Goal: Task Accomplishment & Management: Use online tool/utility

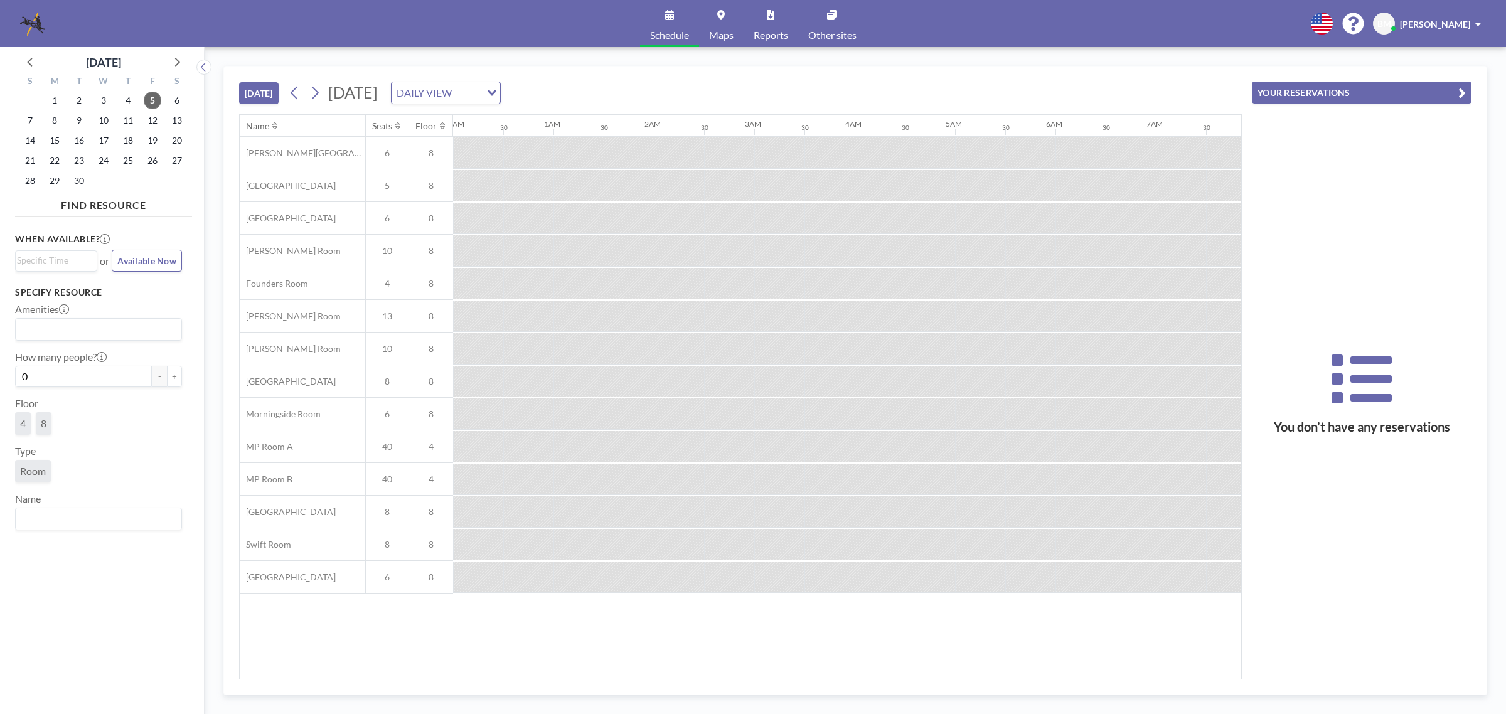
scroll to position [0, 853]
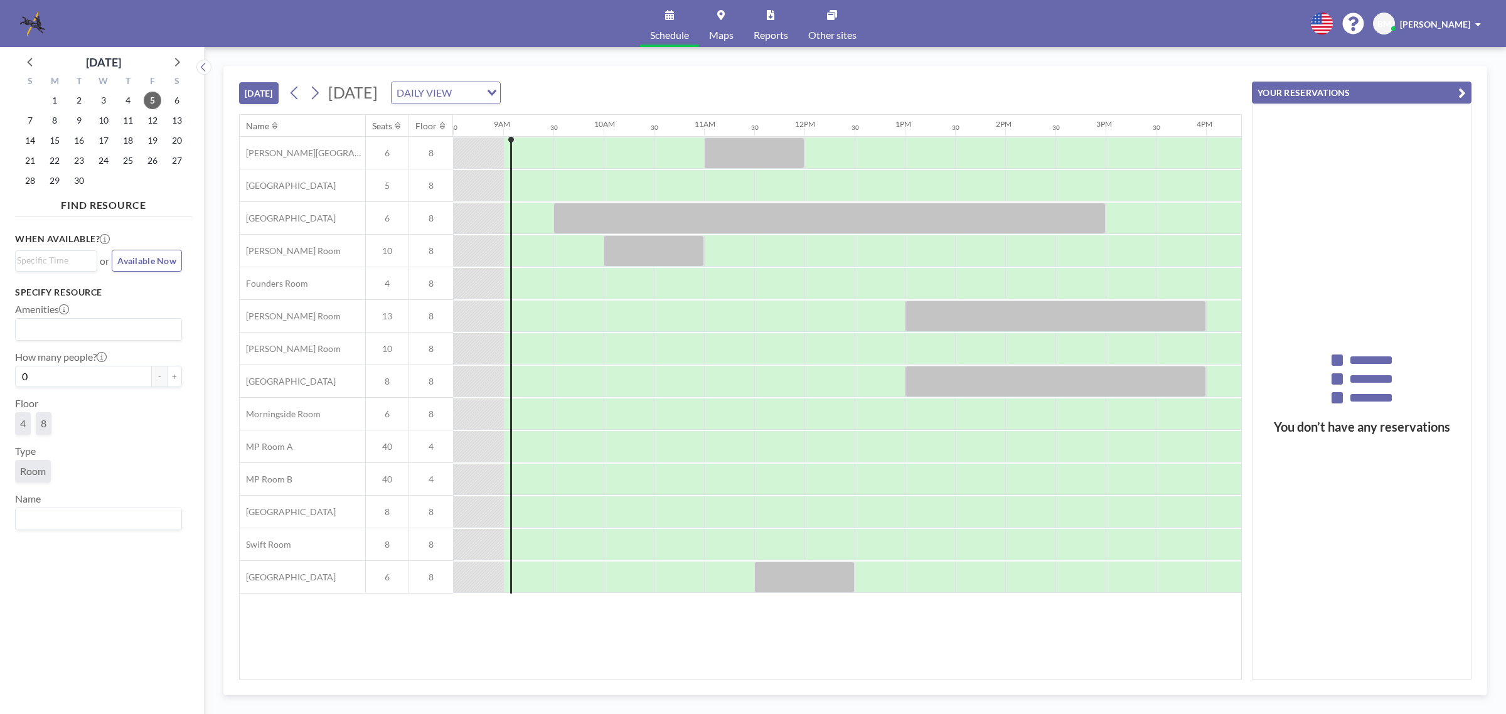
click at [1476, 22] on span at bounding box center [1478, 24] width 6 height 9
click at [1472, 88] on link "Log out" at bounding box center [1443, 85] width 112 height 25
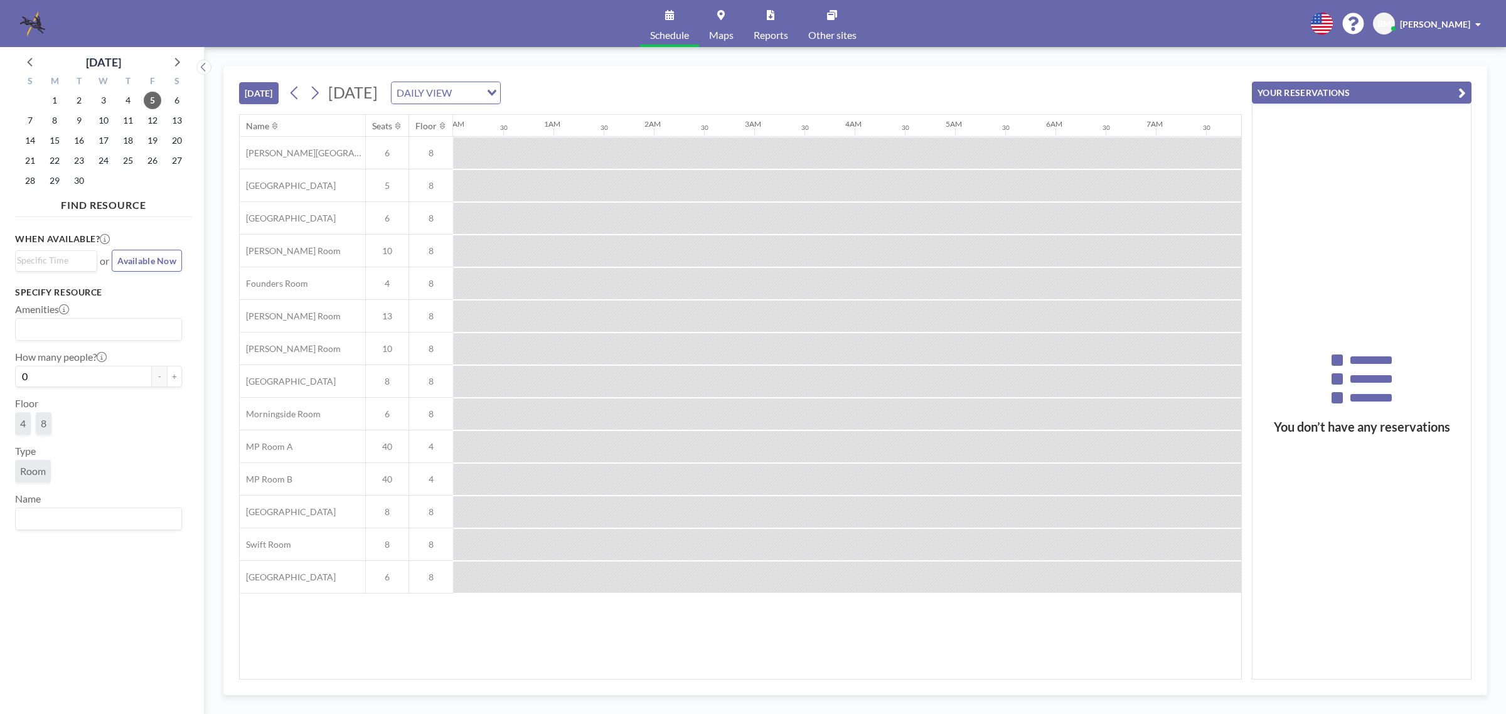
scroll to position [0, 853]
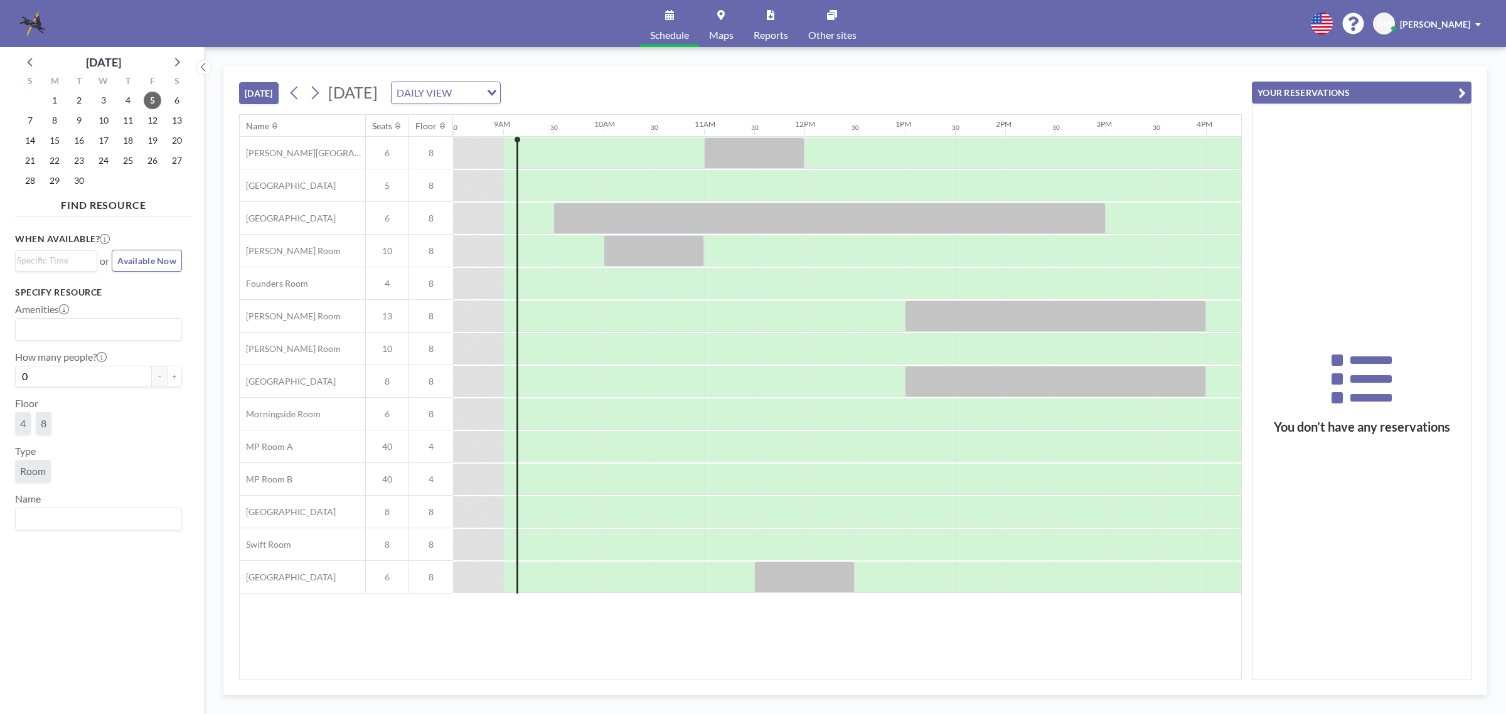
click at [1480, 25] on span at bounding box center [1478, 24] width 6 height 9
click at [1460, 89] on link "Log out" at bounding box center [1443, 85] width 112 height 25
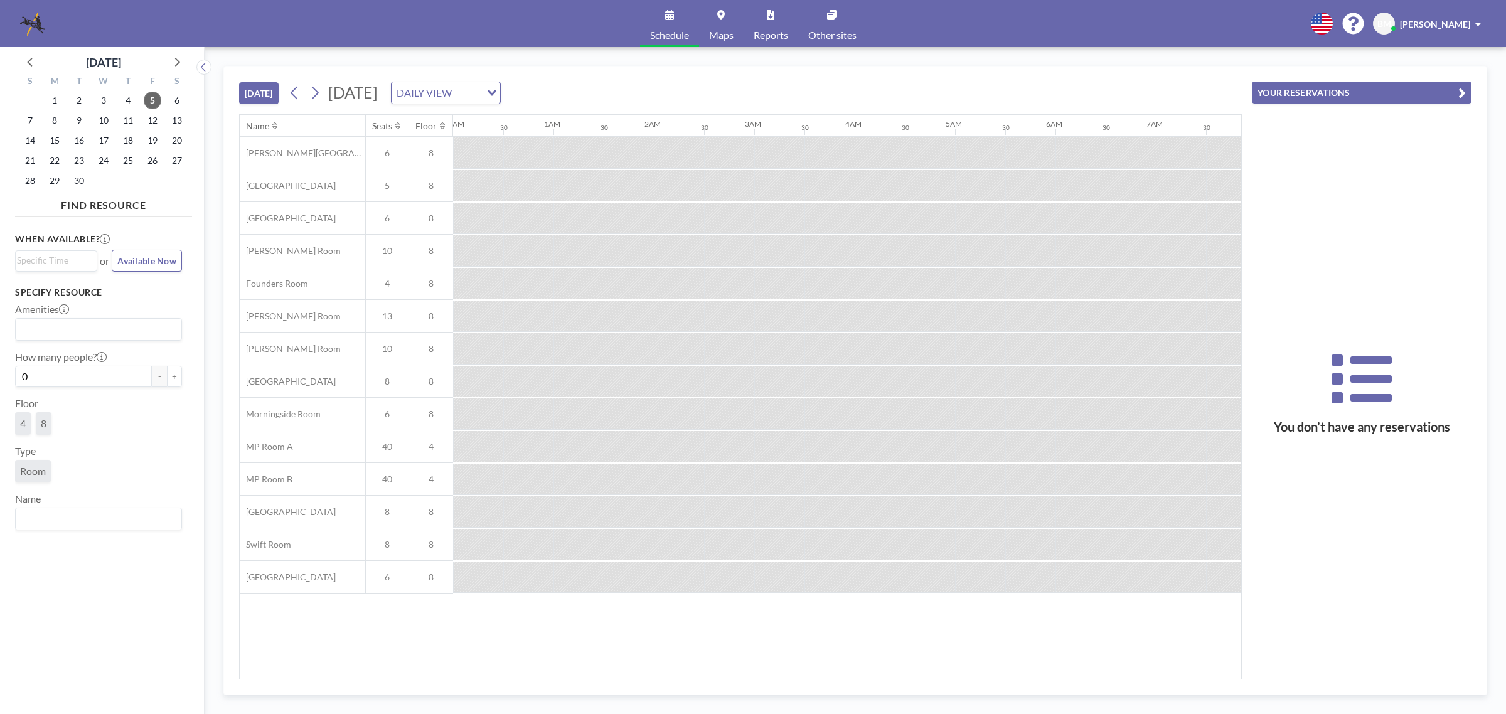
scroll to position [0, 853]
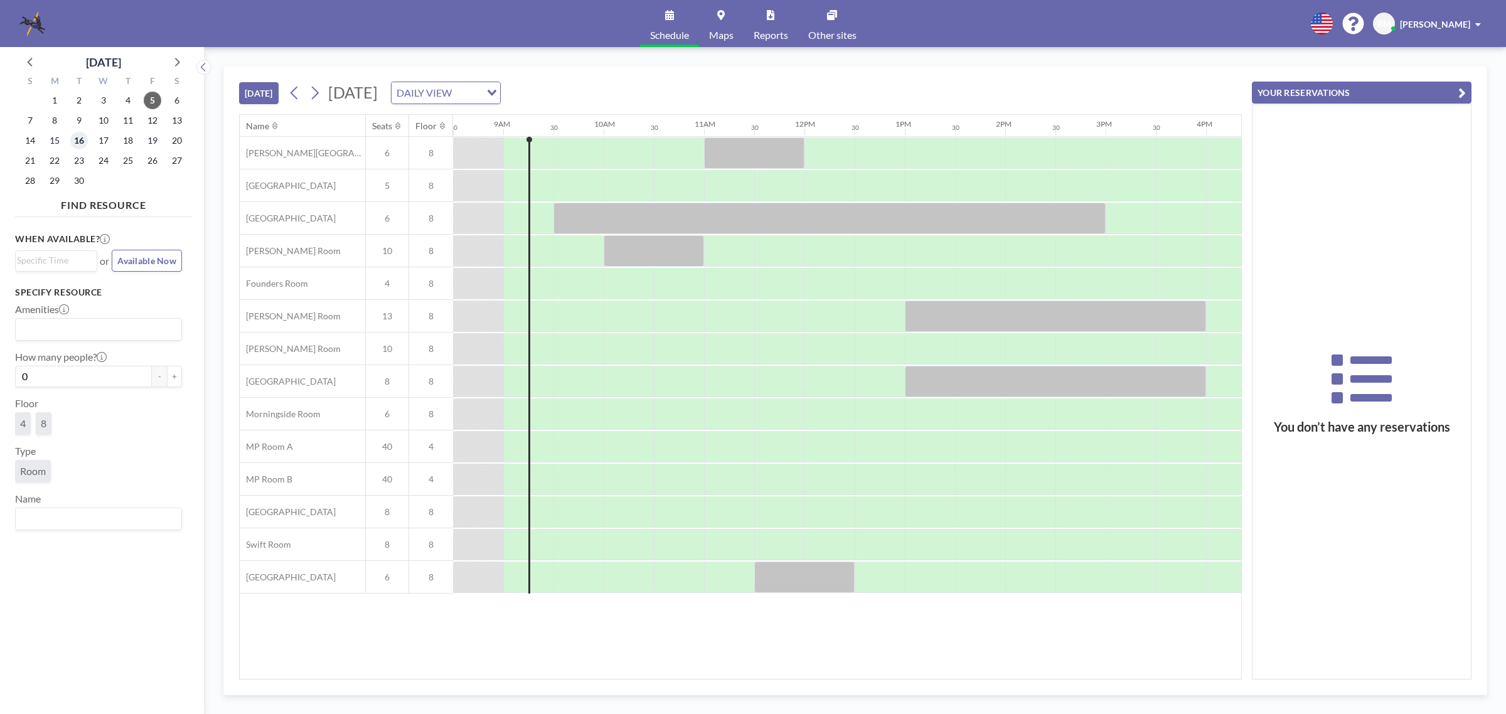
click at [82, 142] on span "16" at bounding box center [79, 141] width 18 height 18
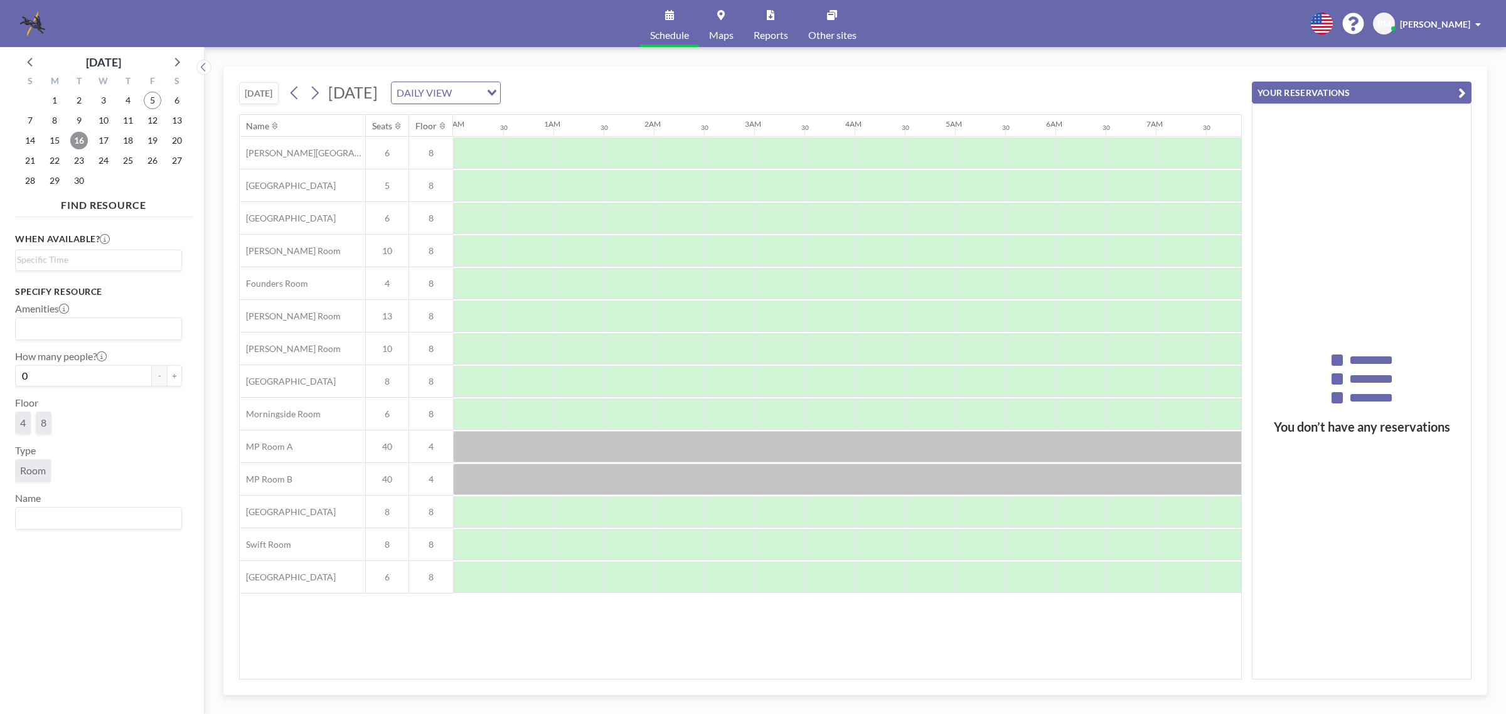
scroll to position [0, 753]
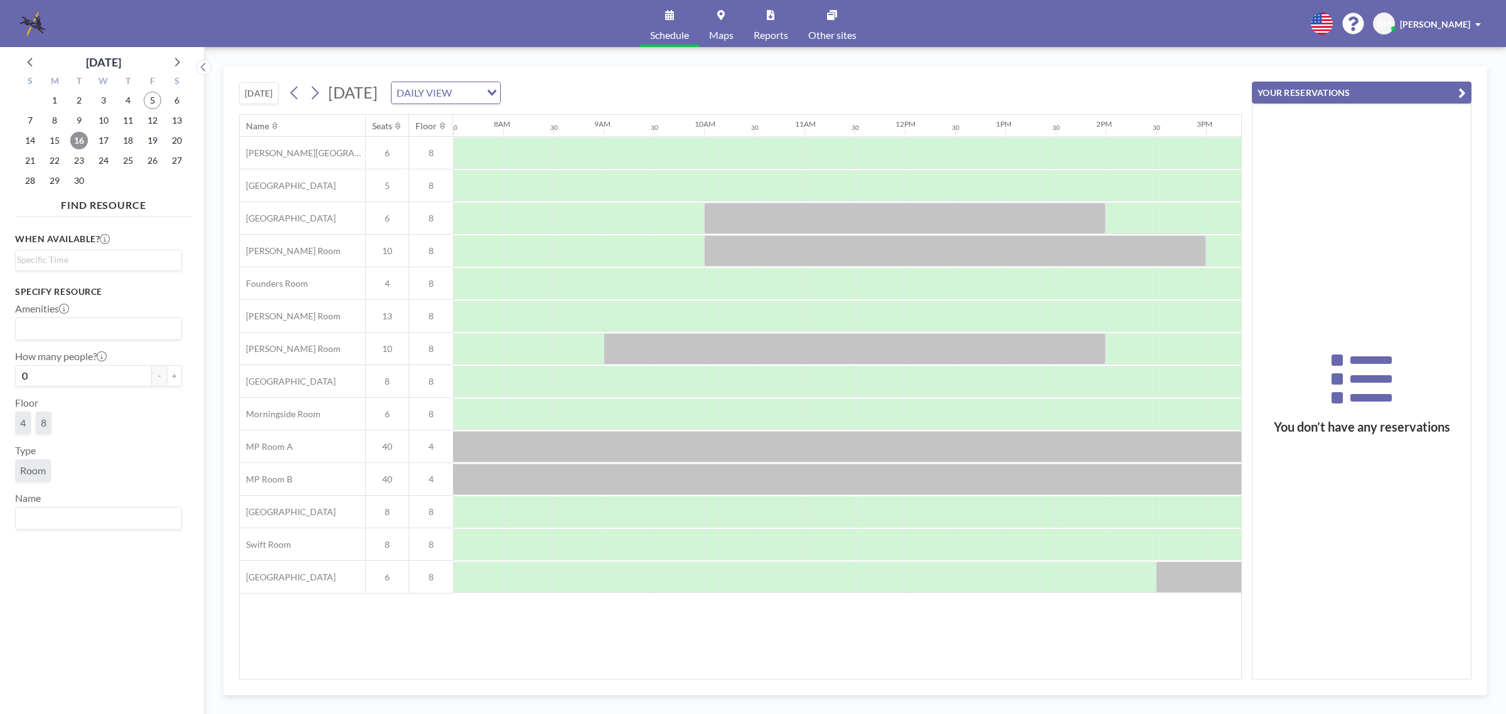
click at [77, 140] on span "16" at bounding box center [79, 141] width 18 height 18
click at [585, 284] on div at bounding box center [578, 283] width 50 height 31
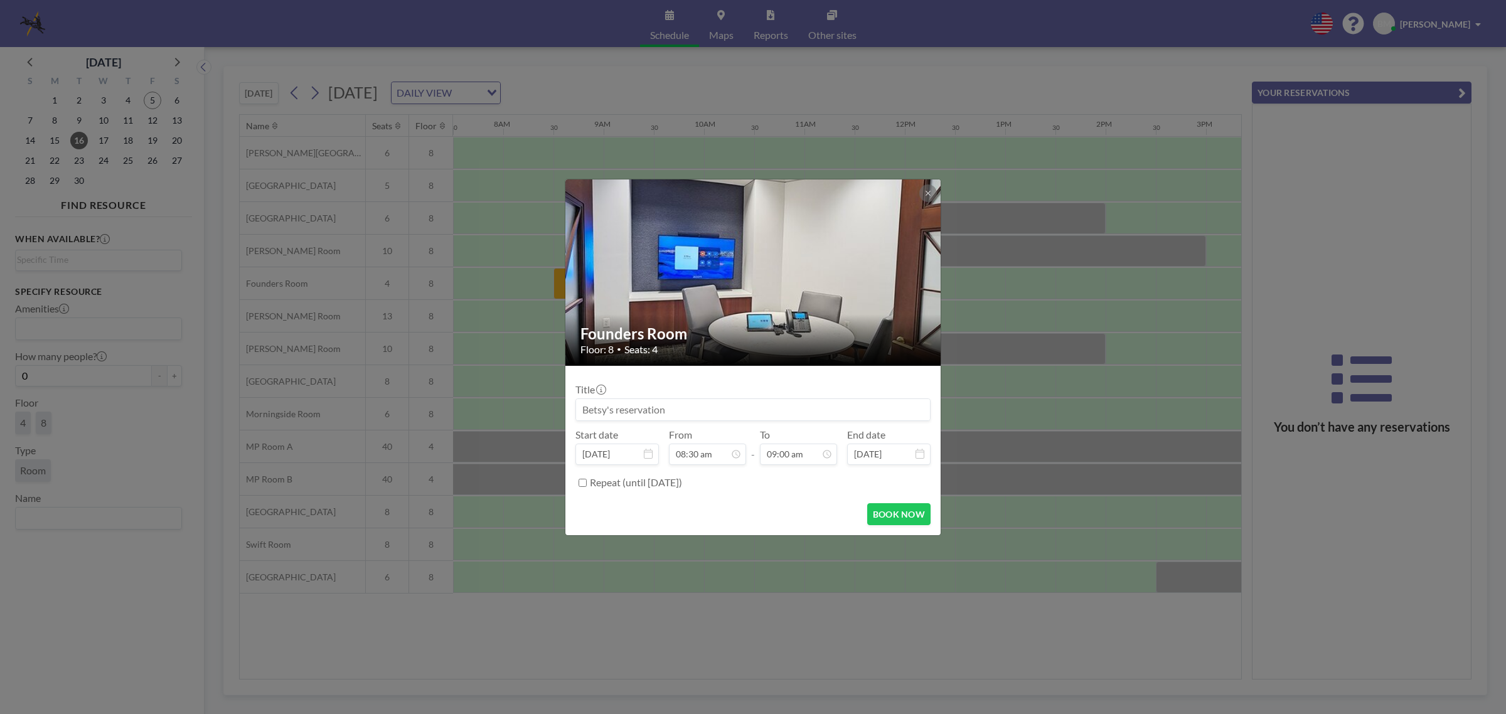
click at [958, 622] on div "Founders Room Floor: 8 • Seats: 4 Title Start date Sep 16, 2025 From 08:30 am -…" at bounding box center [753, 357] width 1506 height 714
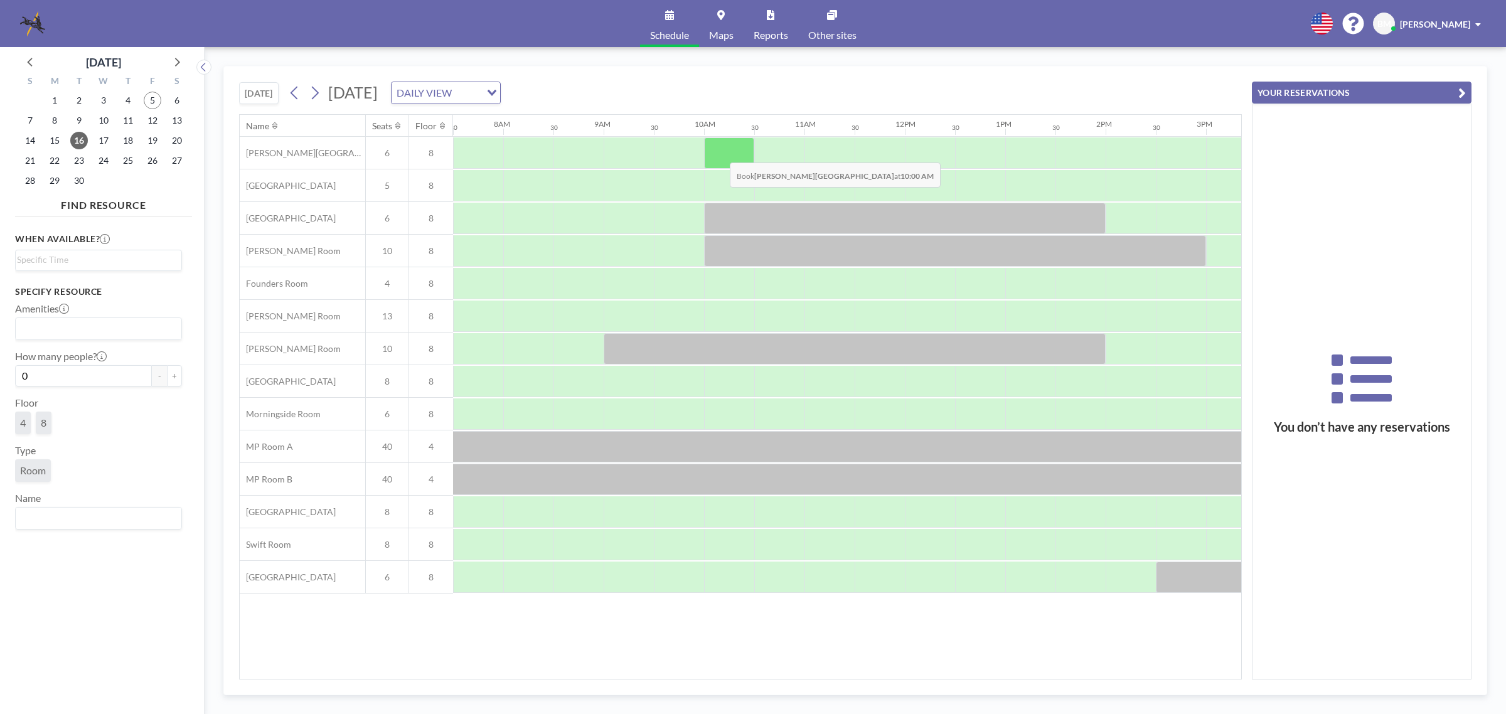
click at [720, 154] on div at bounding box center [729, 152] width 50 height 31
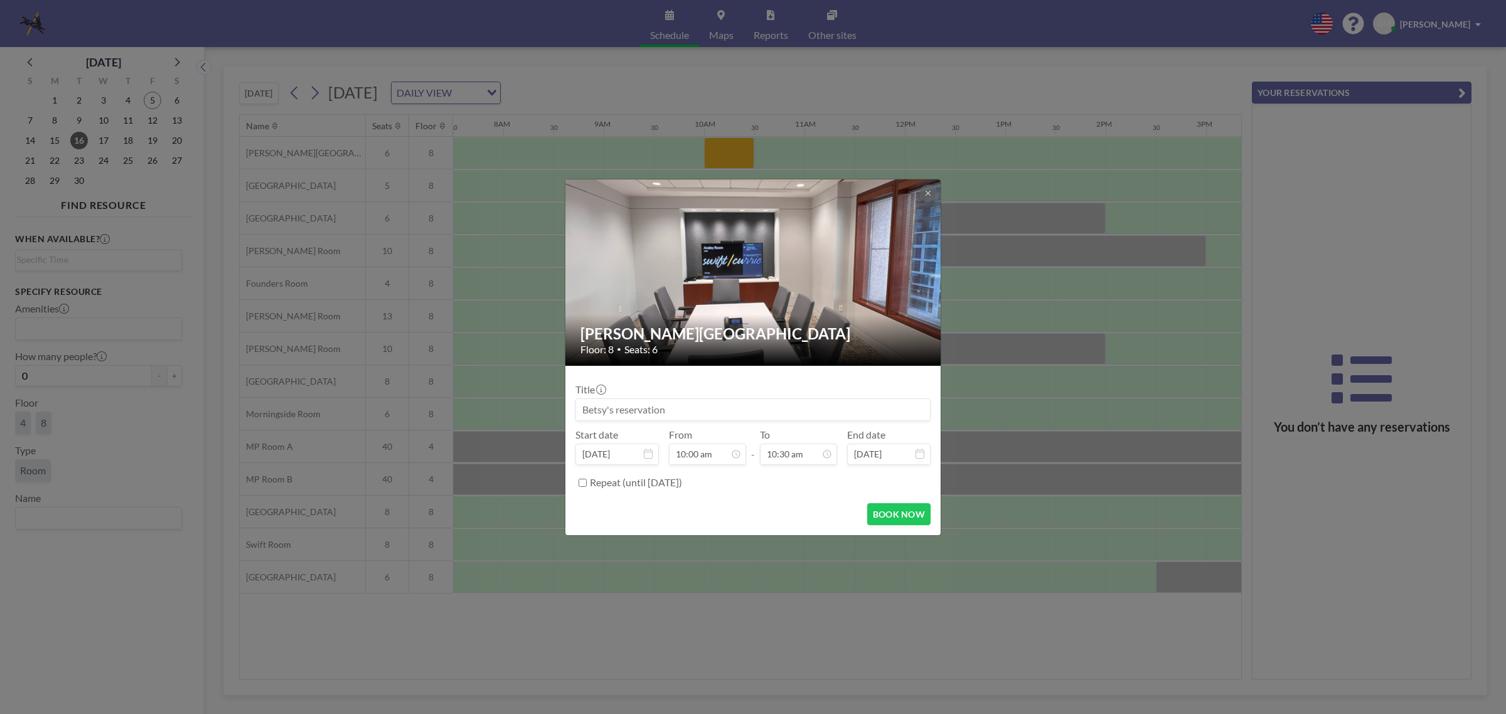
click at [1056, 653] on div "Ansley Room Floor: 8 • Seats: 6 Title Start date Sep 16, 2025 From 10:00 am - T…" at bounding box center [753, 357] width 1506 height 714
